Goal: Information Seeking & Learning: Learn about a topic

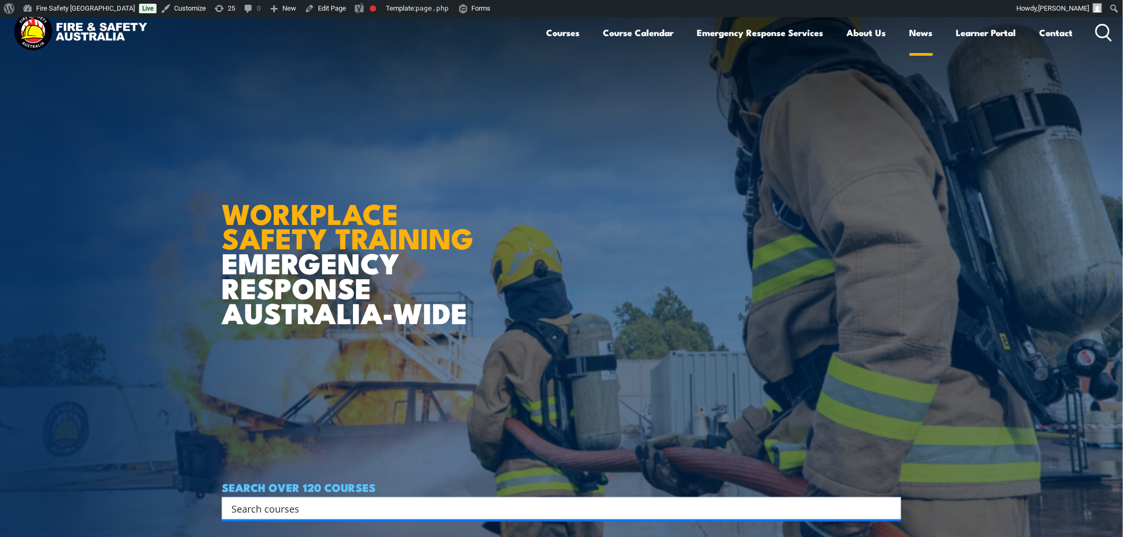
click at [922, 35] on link "News" at bounding box center [921, 33] width 23 height 28
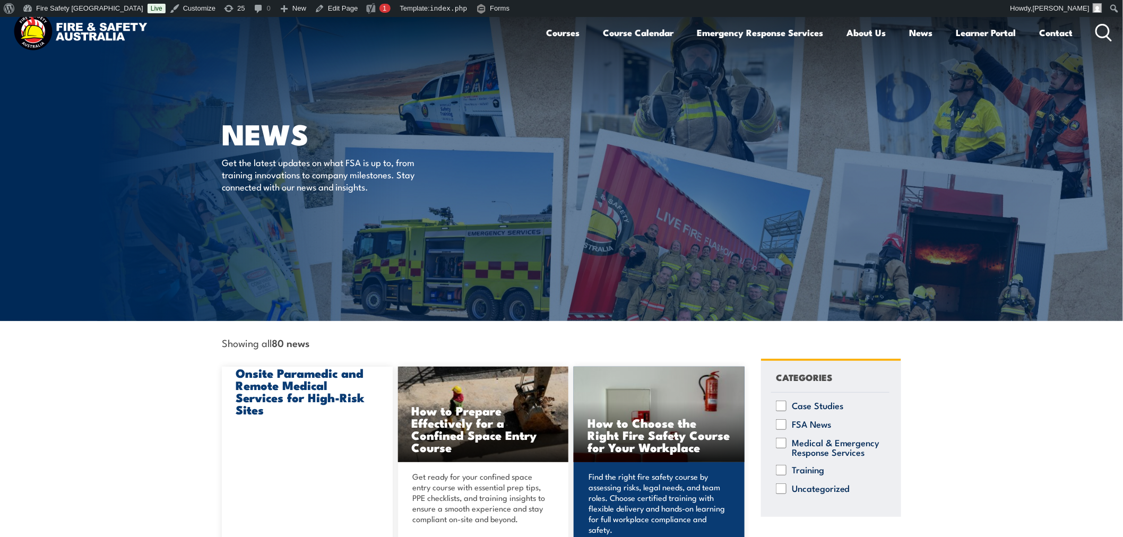
scroll to position [177, 0]
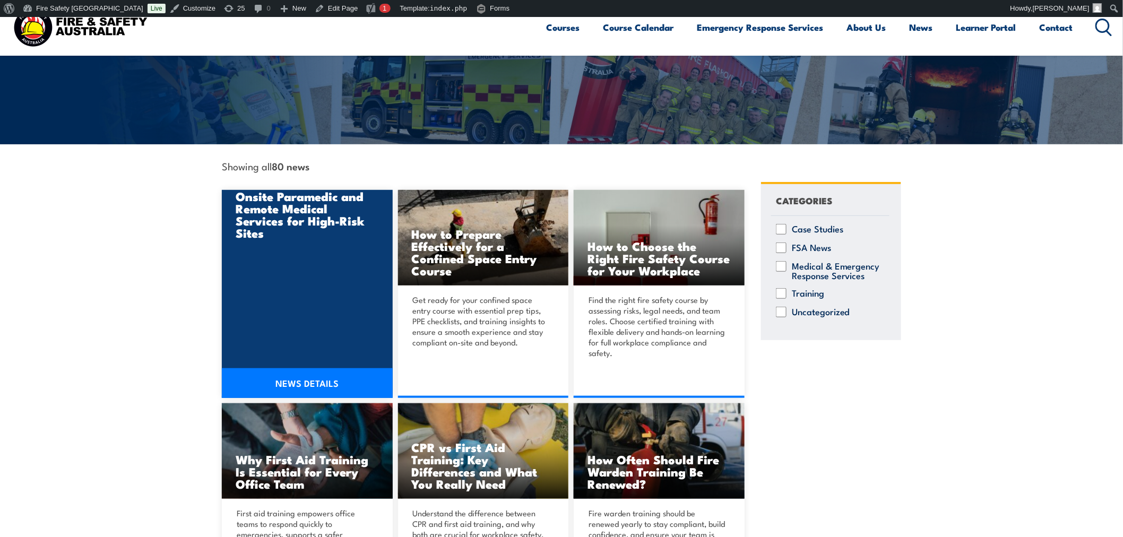
click at [324, 229] on h3 "Onsite Paramedic and Remote Medical Services for High-Risk Sites" at bounding box center [307, 214] width 143 height 49
